Goal: Check status

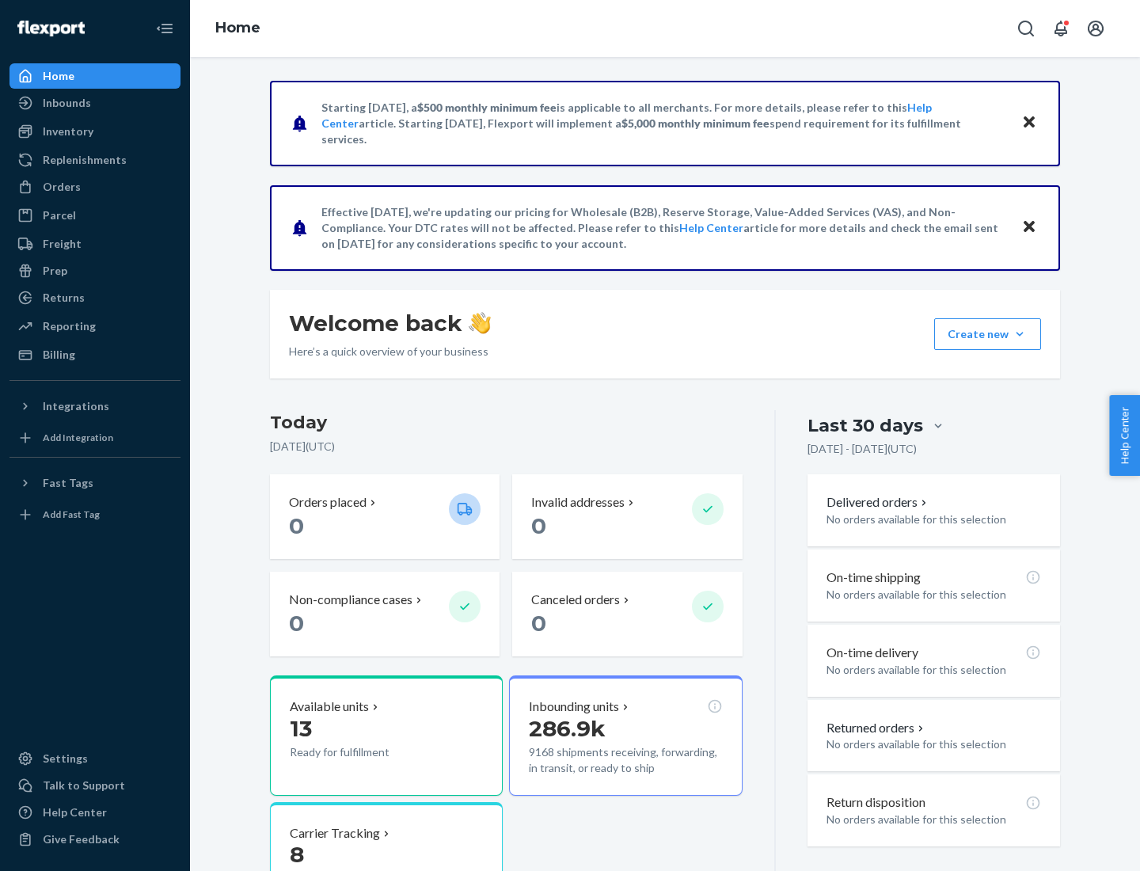
click at [1019, 334] on button "Create new Create new inbound Create new order Create new product" at bounding box center [987, 334] width 107 height 32
click at [95, 215] on div "Parcel" at bounding box center [95, 215] width 168 height 22
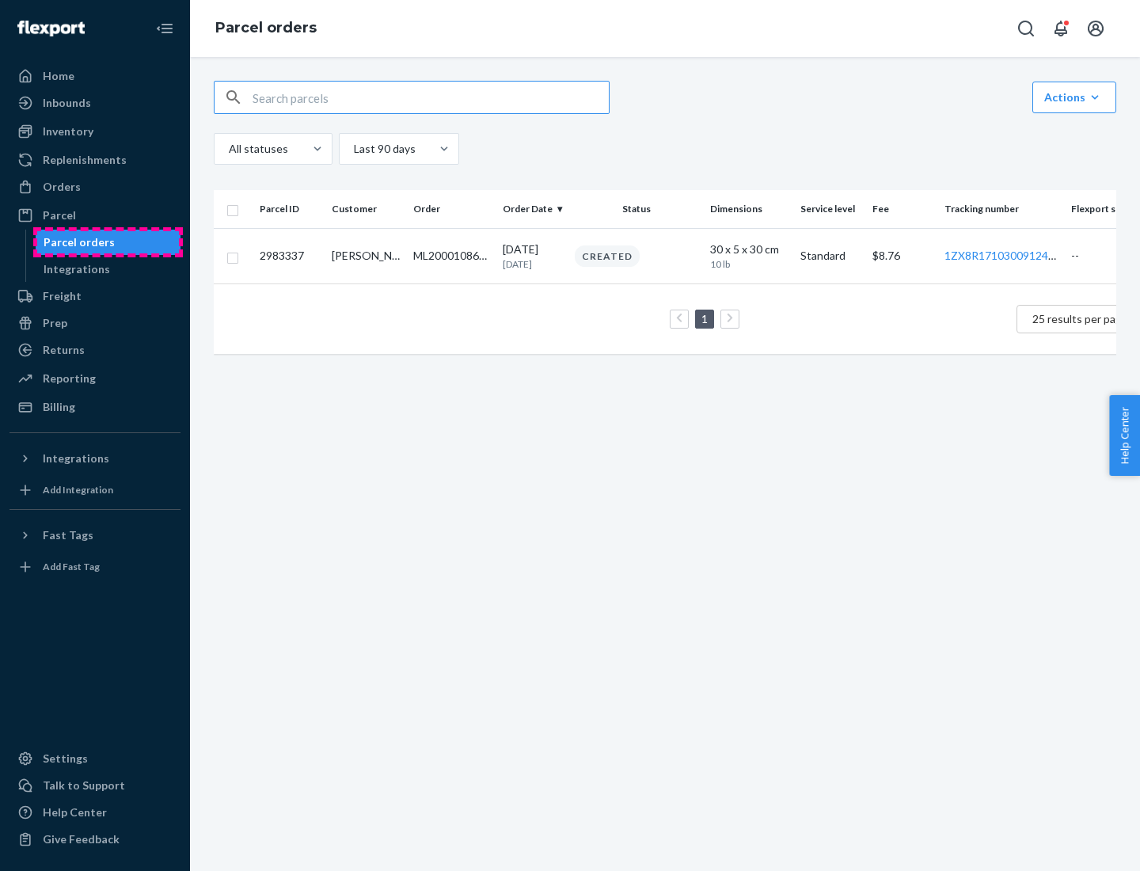
click at [108, 242] on div "Parcel orders" at bounding box center [79, 242] width 71 height 16
type input "2983337"
click at [677, 262] on div "Created" at bounding box center [635, 255] width 129 height 21
